Goal: Task Accomplishment & Management: Use online tool/utility

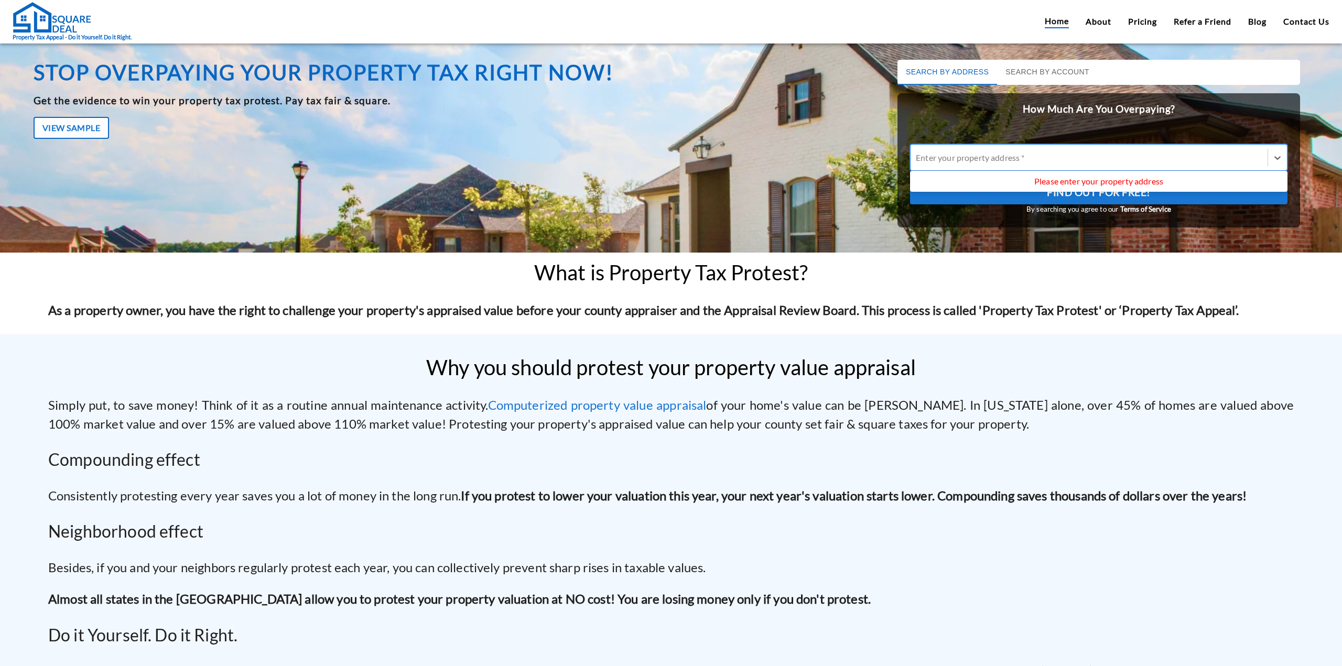
click at [995, 156] on div at bounding box center [1089, 158] width 347 height 12
click at [917, 156] on input "Use Up and Down to choose options, press Enter to select the currently focused …" at bounding box center [917, 158] width 2 height 10
type input "1242 [PERSON_NAME]"
click at [910, 179] on button "Find Out For Free!" at bounding box center [1098, 191] width 377 height 25
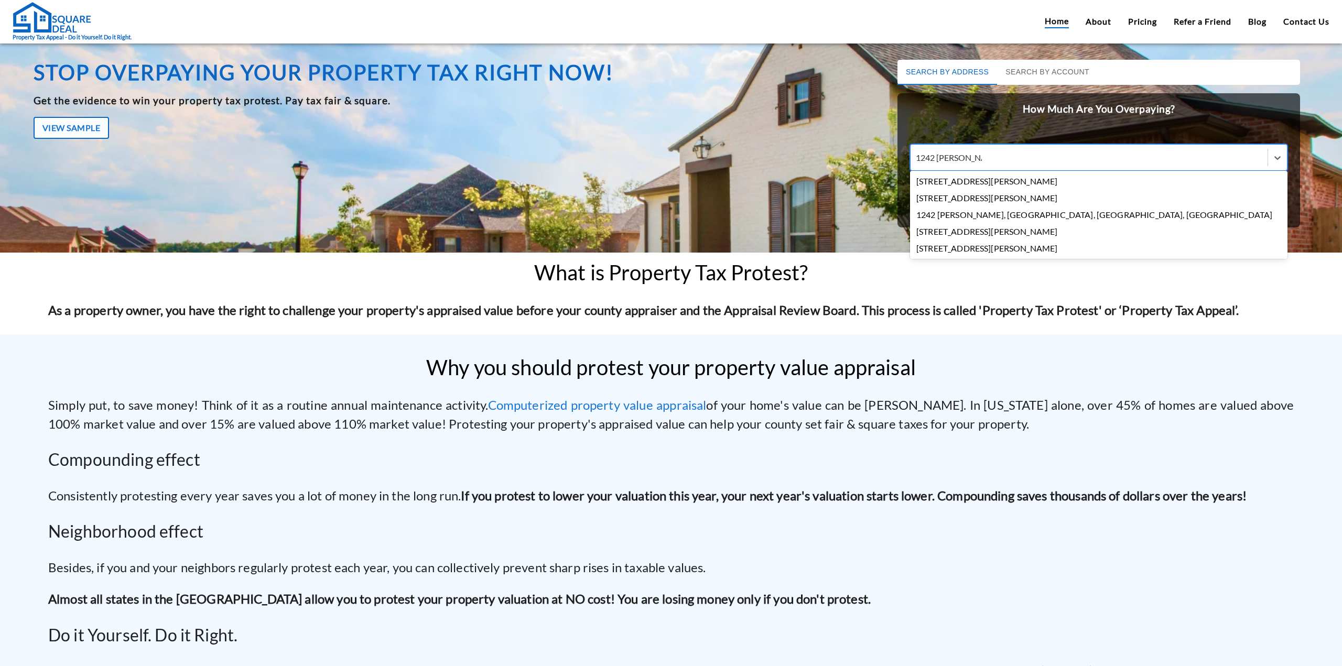
click at [976, 178] on div "[STREET_ADDRESS][PERSON_NAME]" at bounding box center [1098, 181] width 377 height 17
click at [976, 163] on input "1242 [PERSON_NAME]" at bounding box center [949, 158] width 66 height 10
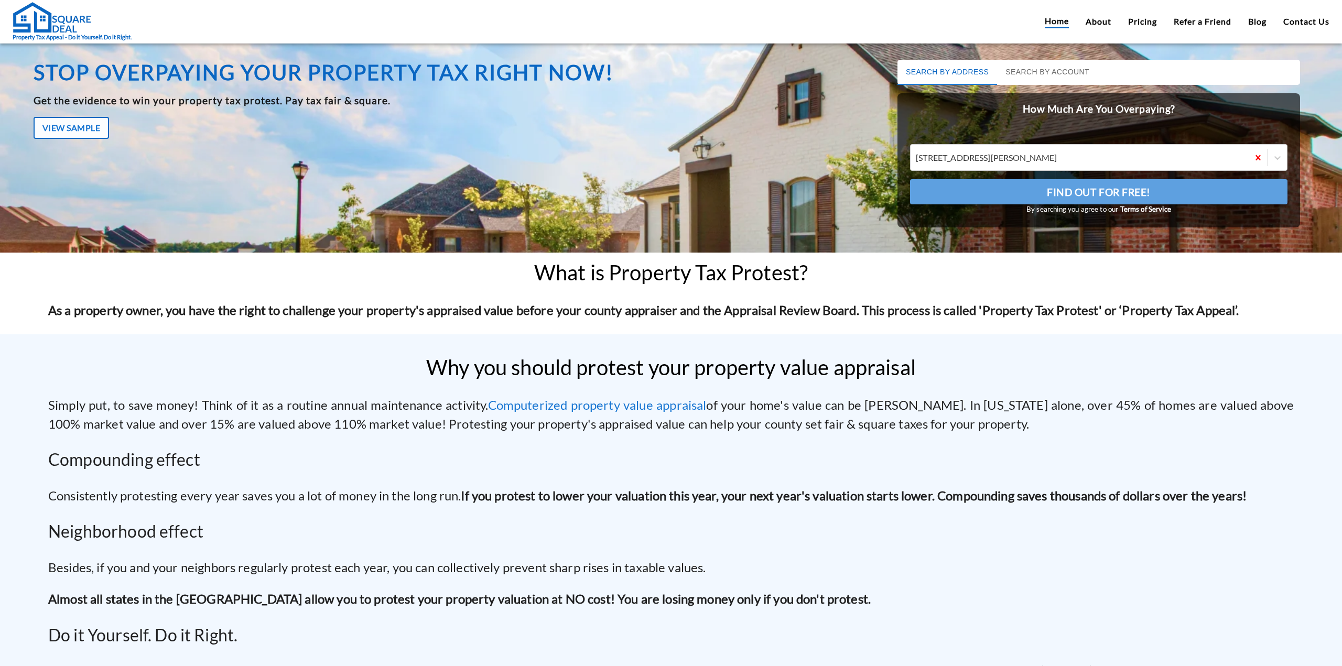
click at [1011, 190] on button "Find Out For Free!" at bounding box center [1098, 191] width 377 height 25
